Goal: Download file/media

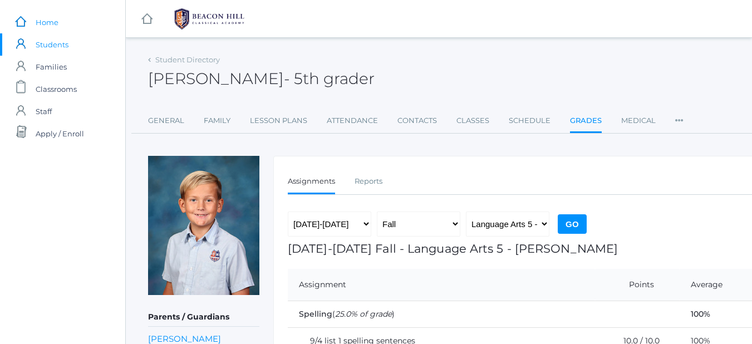
click at [46, 22] on span "Home" at bounding box center [47, 22] width 23 height 22
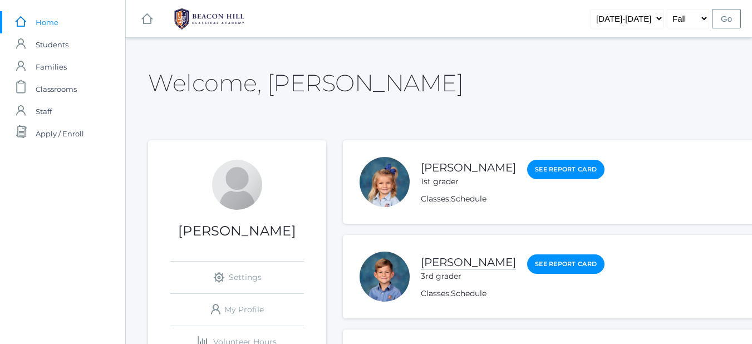
click at [479, 268] on link "[PERSON_NAME]" at bounding box center [468, 262] width 95 height 14
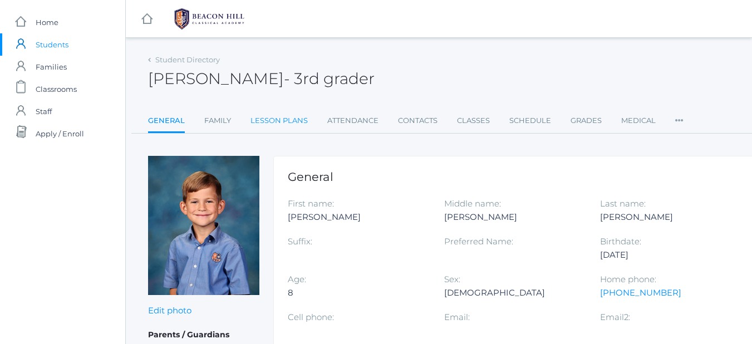
click at [272, 115] on link "Lesson Plans" at bounding box center [278, 121] width 57 height 22
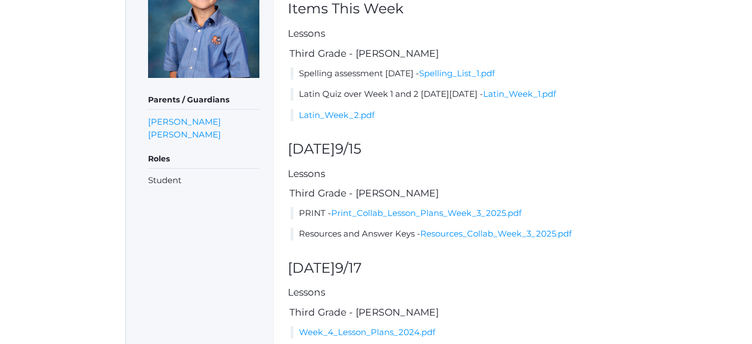
scroll to position [250, 0]
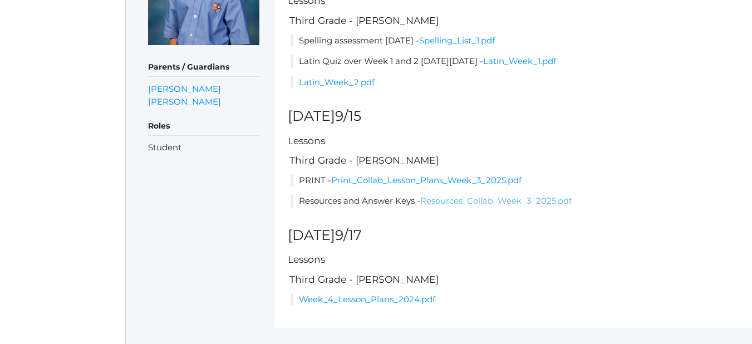
click at [513, 200] on link "Resources_Collab_Week_3_2025.pdf" at bounding box center [495, 200] width 151 height 11
